Goal: Transaction & Acquisition: Obtain resource

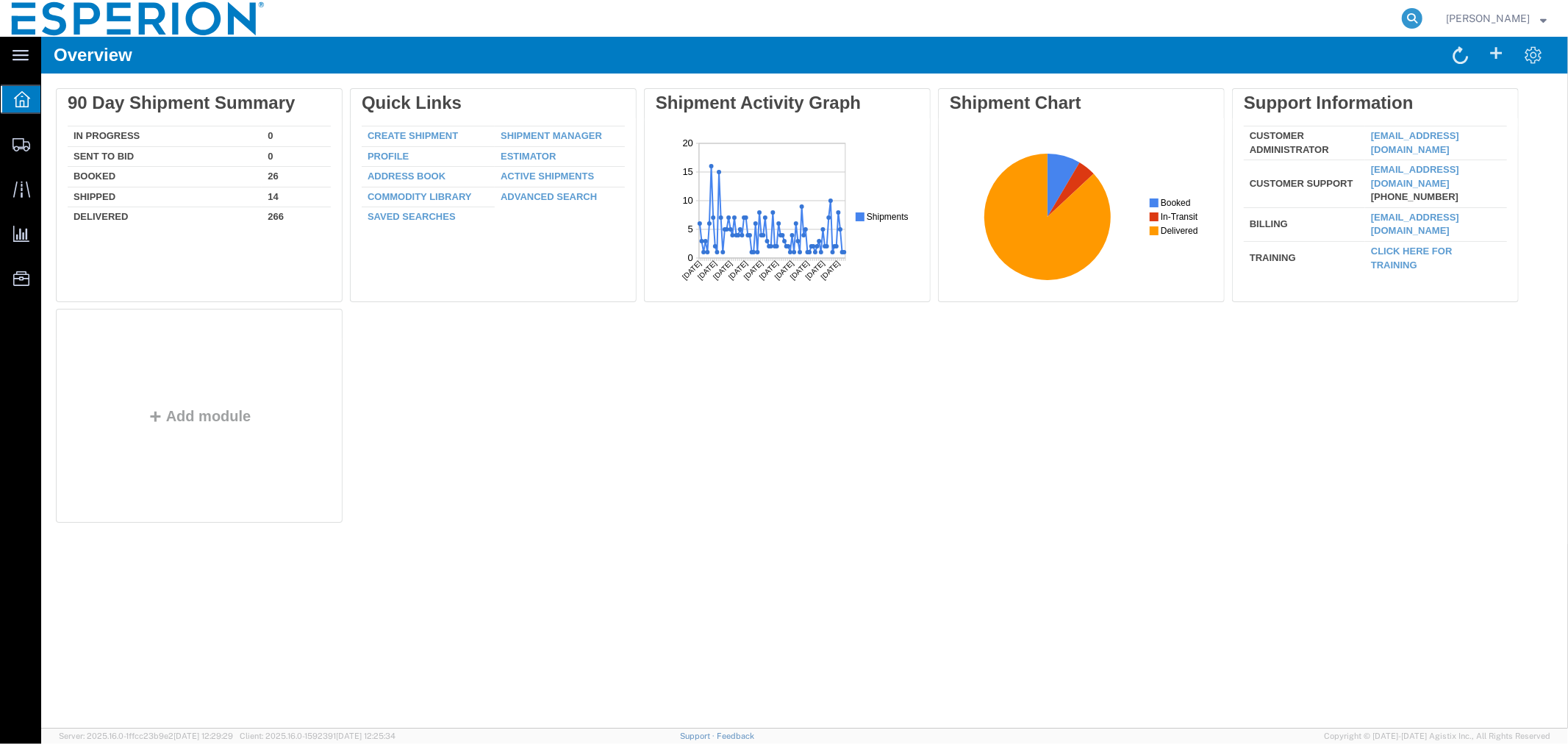
click at [1415, 15] on icon at bounding box center [1412, 18] width 21 height 21
click at [1283, 22] on input "search" at bounding box center [1178, 18] width 447 height 36
paste input "55068773"
click at [1402, 13] on icon at bounding box center [1412, 18] width 21 height 21
type input "55068773"
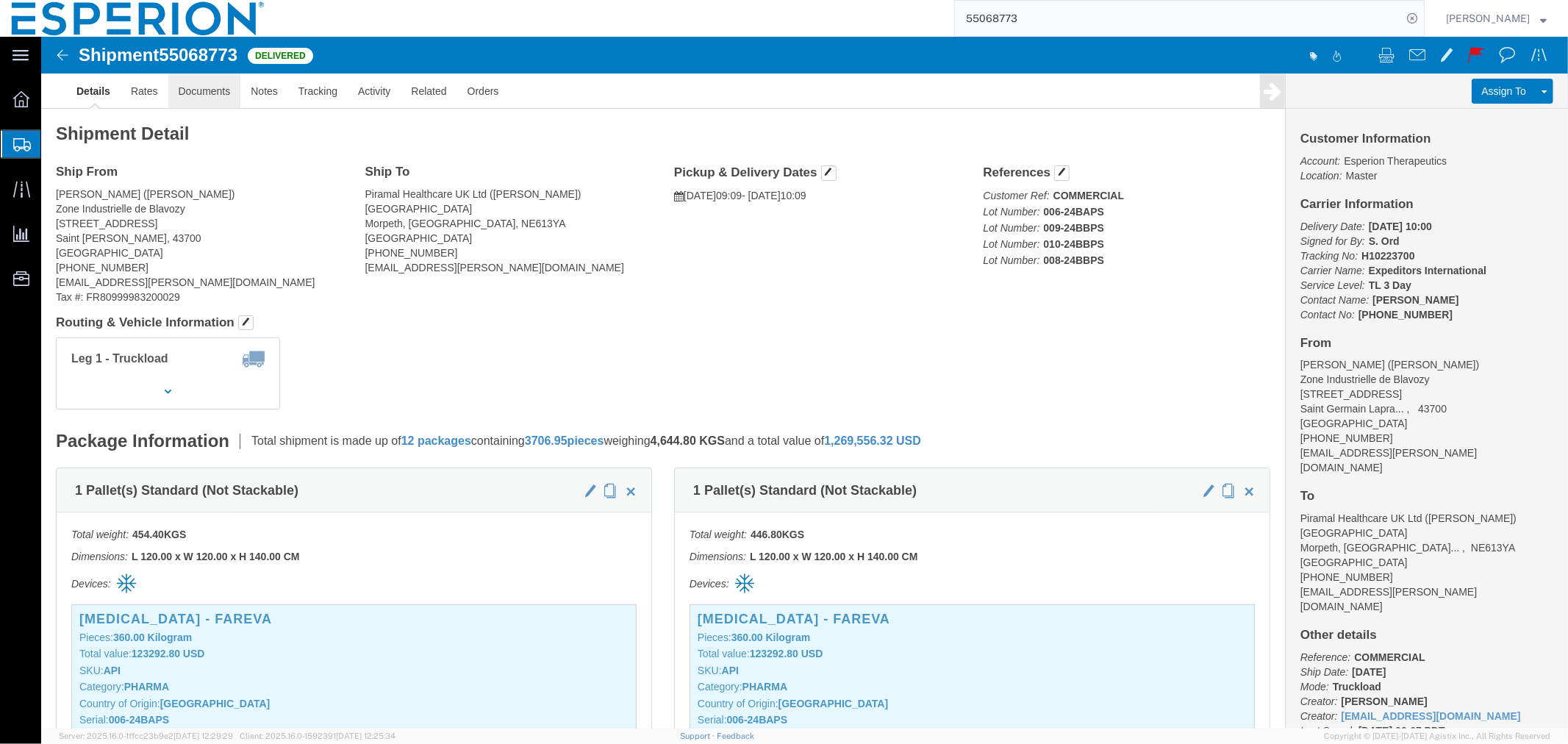
click link "Documents"
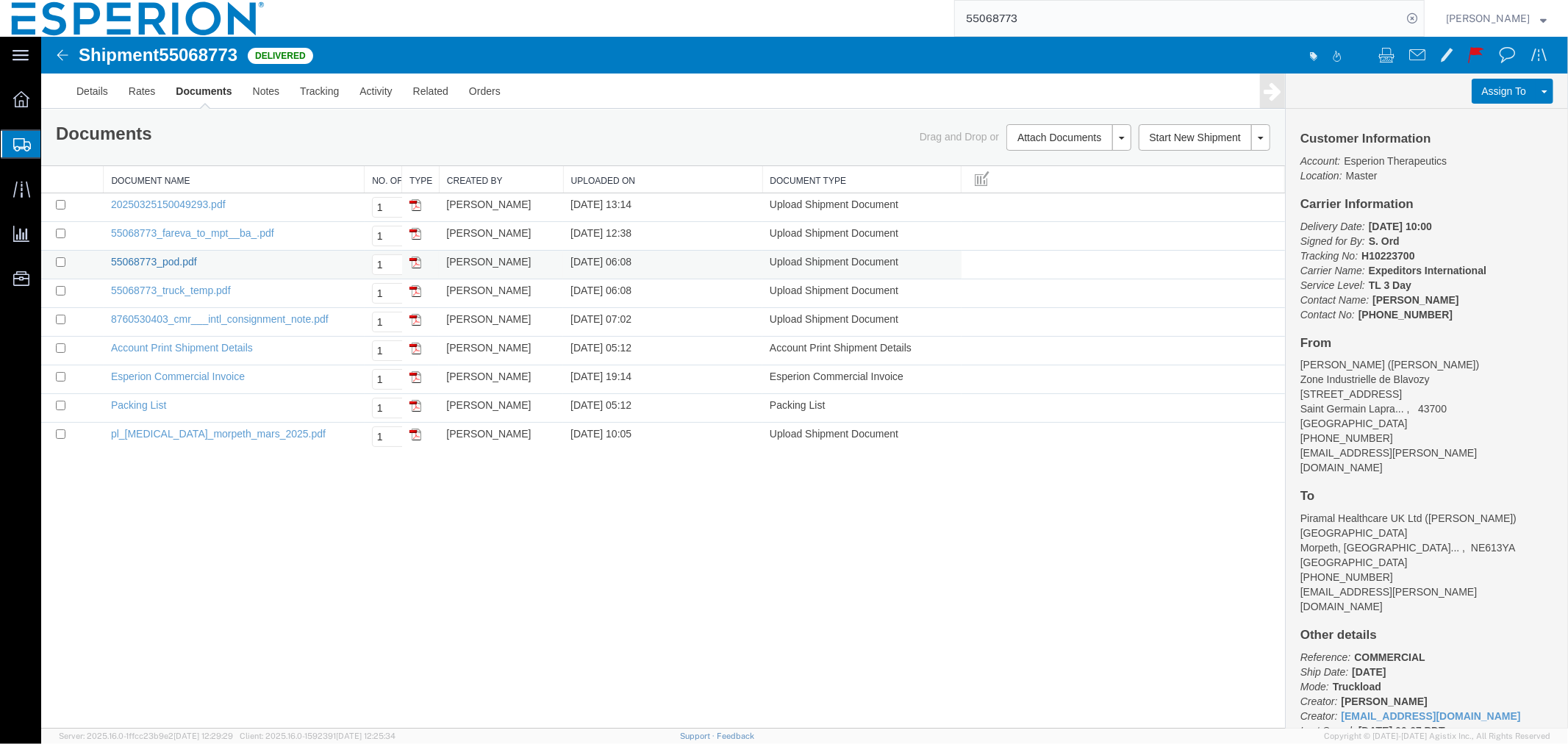
click at [163, 260] on link "55068773_pod.pdf" at bounding box center [153, 261] width 86 height 12
